Goal: Find specific page/section: Find specific page/section

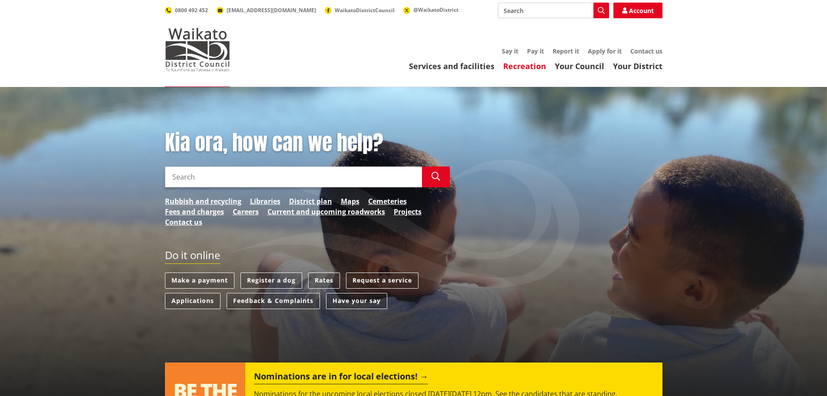
click at [518, 68] on link "Recreation" at bounding box center [524, 66] width 43 height 10
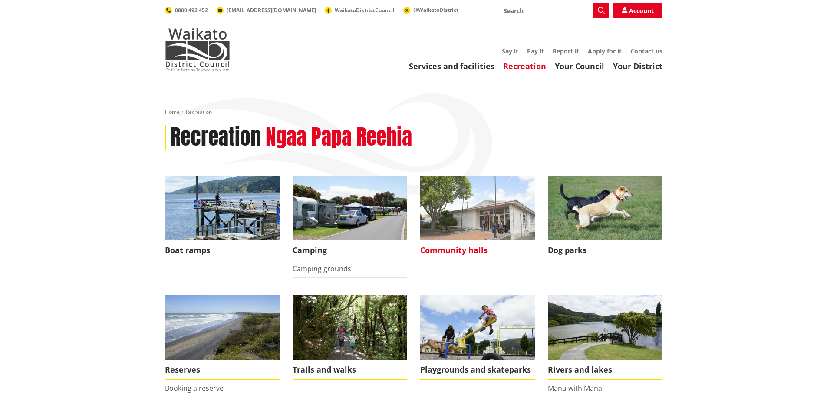
click at [466, 244] on span "Community halls" at bounding box center [477, 250] width 115 height 20
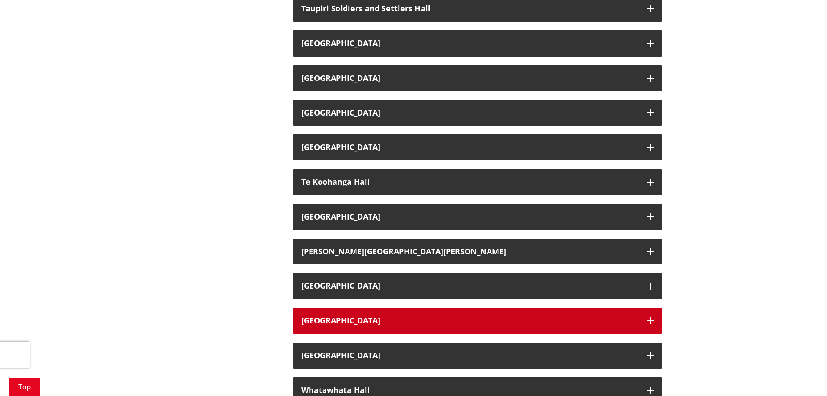
scroll to position [1303, 0]
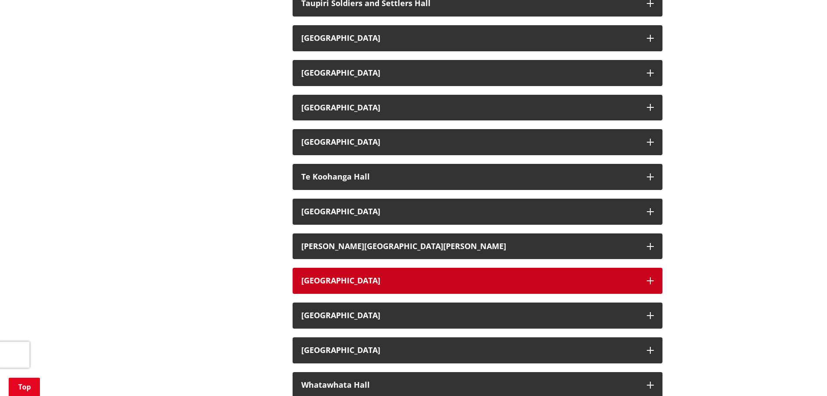
click at [330, 282] on h3 "[GEOGRAPHIC_DATA]" at bounding box center [469, 280] width 337 height 9
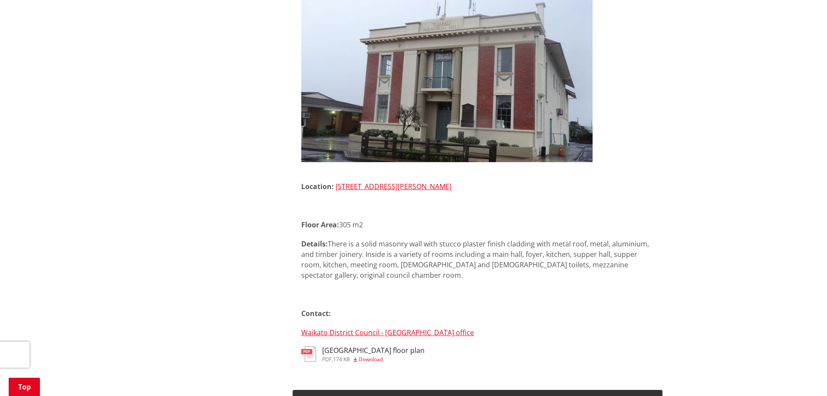
scroll to position [1607, 0]
